Goal: Information Seeking & Learning: Learn about a topic

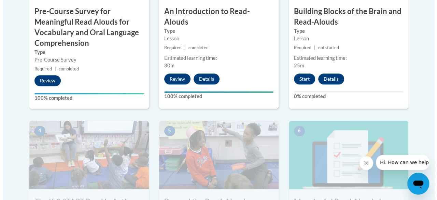
scroll to position [317, 0]
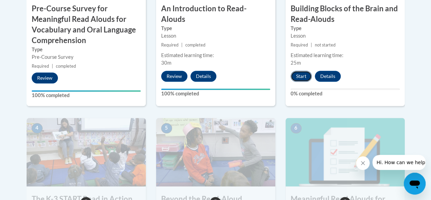
click at [302, 75] on button "Start" at bounding box center [301, 76] width 21 height 11
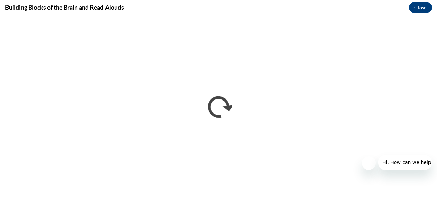
scroll to position [0, 0]
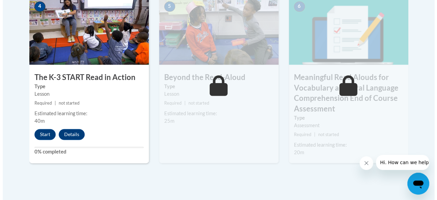
scroll to position [443, 0]
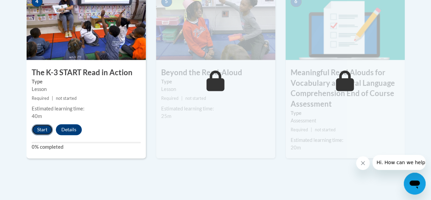
click at [44, 133] on button "Start" at bounding box center [42, 129] width 21 height 11
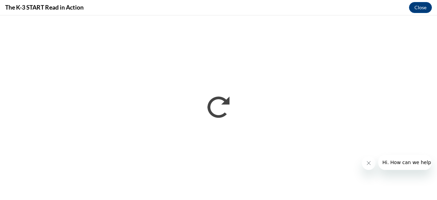
scroll to position [0, 0]
